Goal: Information Seeking & Learning: Find specific fact

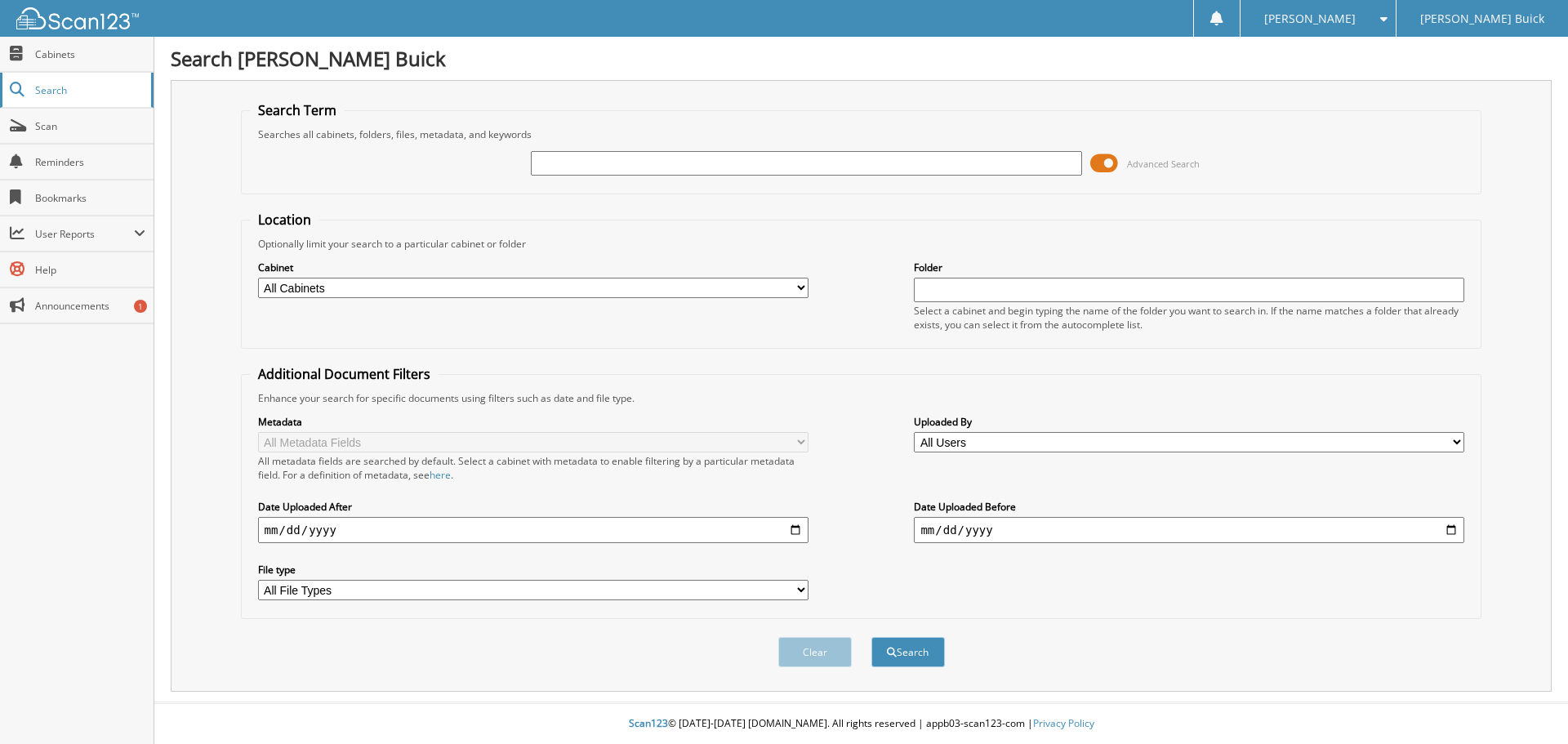
click at [71, 82] on link "Search" at bounding box center [76, 90] width 153 height 35
click at [906, 644] on button "Search" at bounding box center [908, 652] width 74 height 31
click at [594, 162] on input "text" at bounding box center [806, 162] width 551 height 24
type input "915344"
click at [871, 637] on button "Search" at bounding box center [908, 652] width 74 height 31
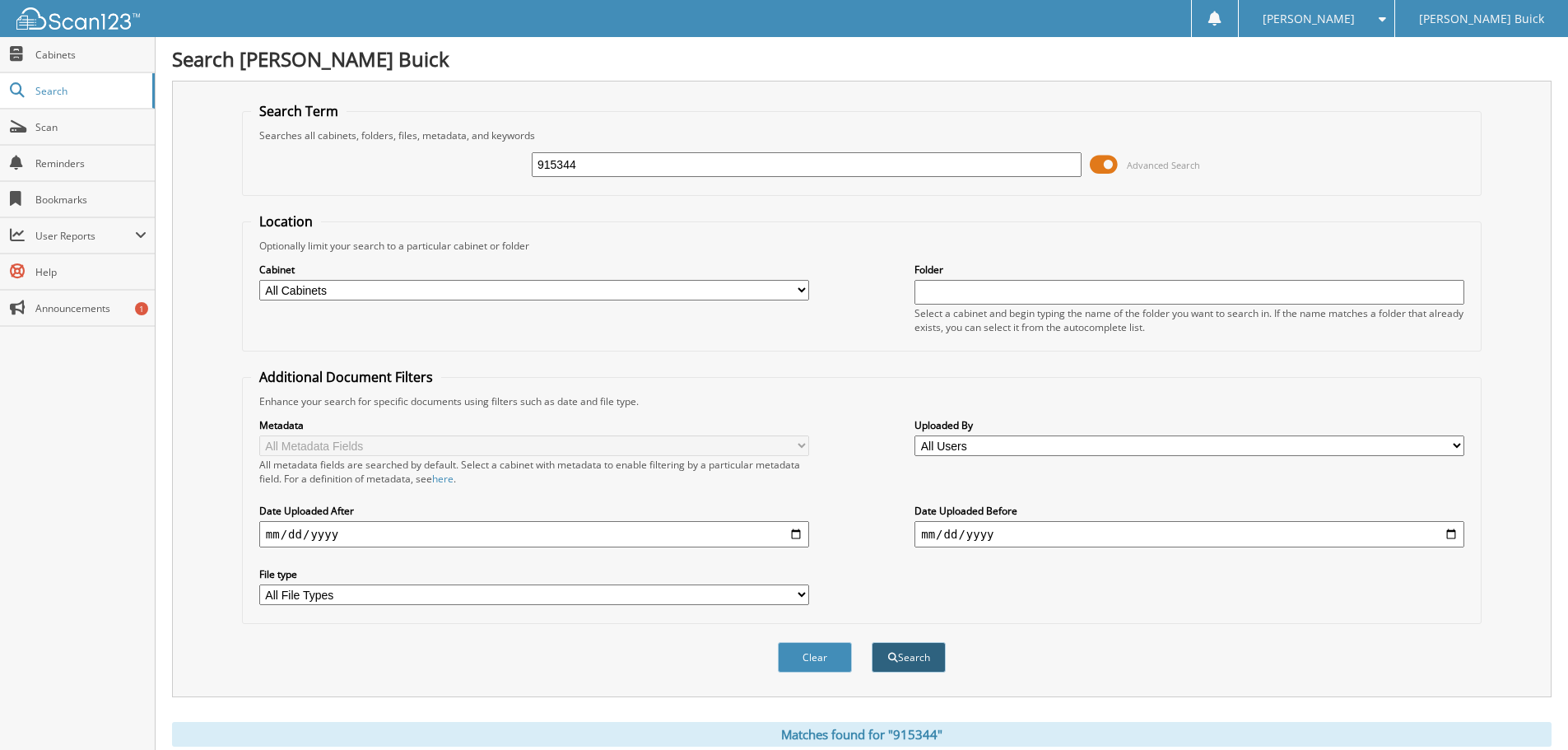
click at [912, 652] on button "Search" at bounding box center [909, 658] width 74 height 31
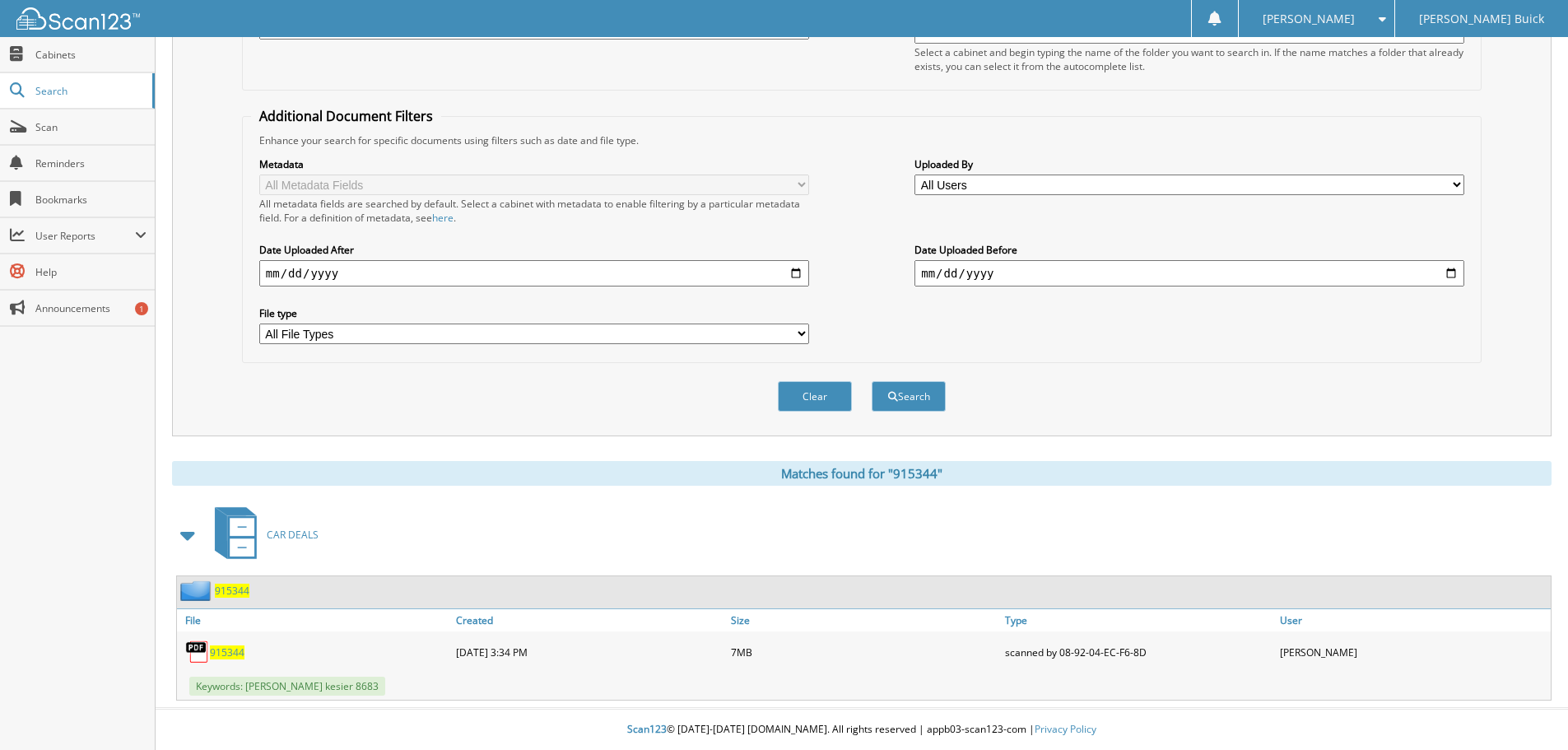
scroll to position [261, 0]
click at [226, 651] on span "915344" at bounding box center [227, 652] width 34 height 14
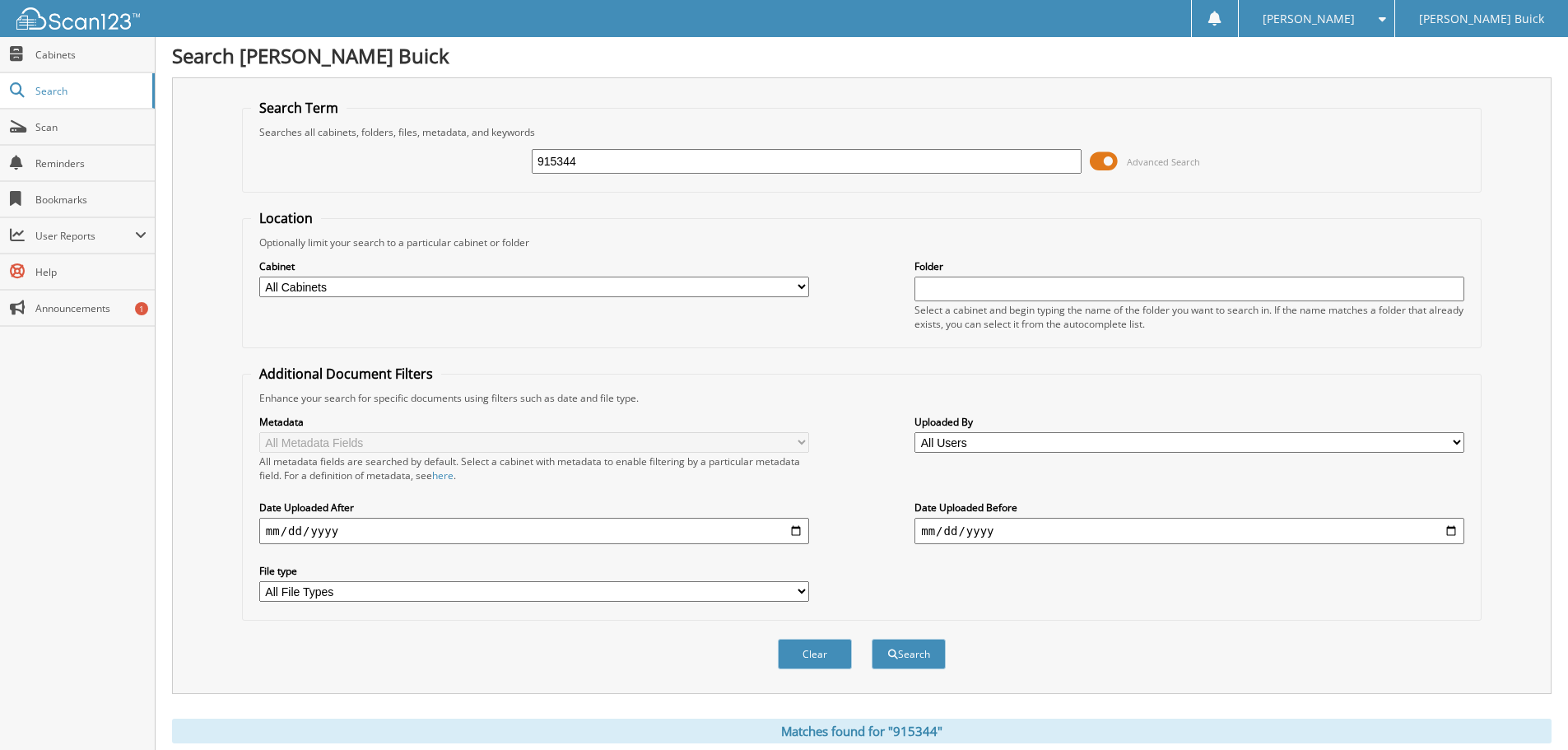
scroll to position [0, 0]
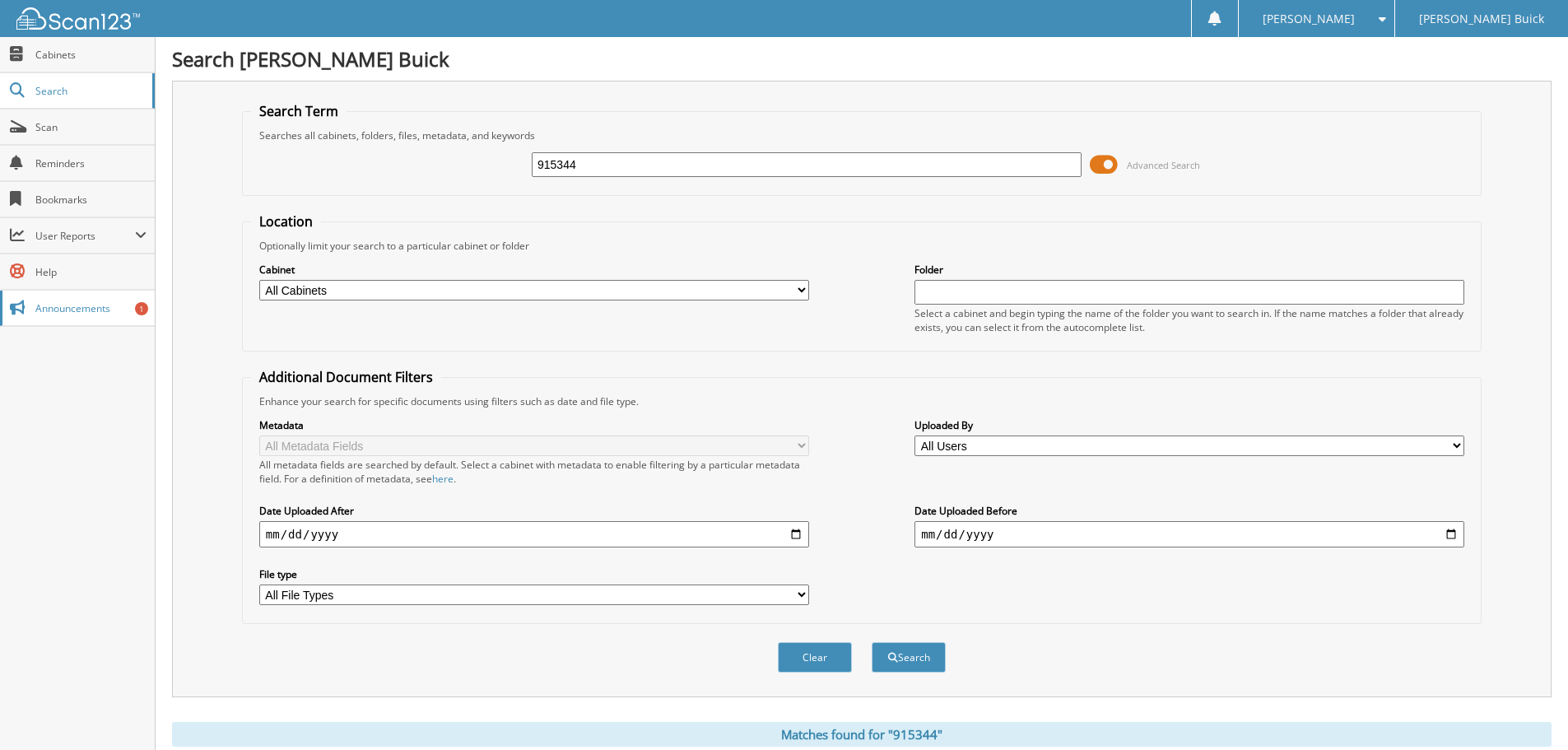
click at [45, 304] on span "Announcements" at bounding box center [90, 308] width 111 height 14
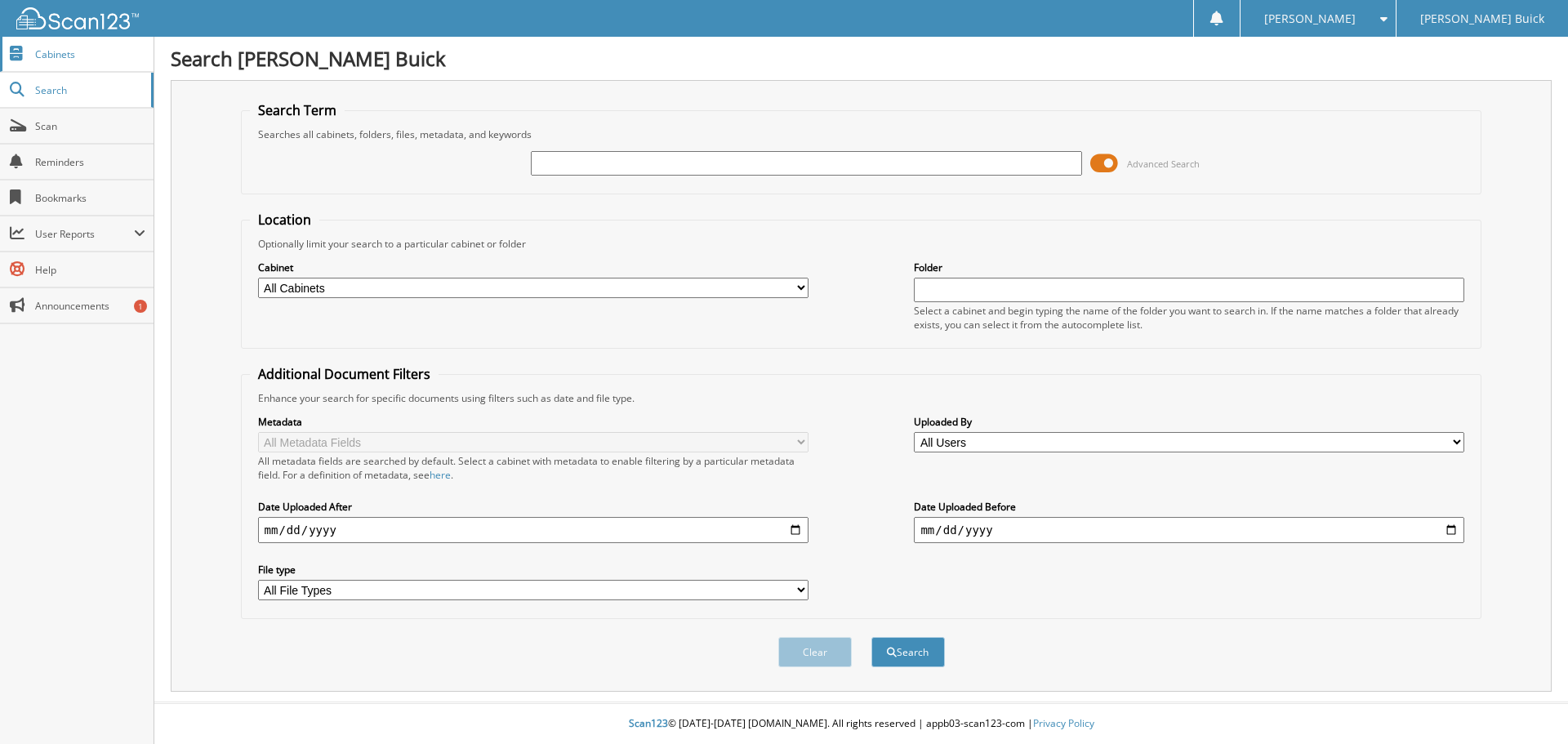
click at [60, 55] on span "Cabinets" at bounding box center [90, 54] width 110 height 13
